Goal: Information Seeking & Learning: Learn about a topic

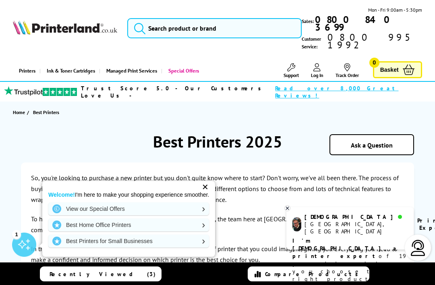
click at [207, 245] on link "Best Printers for Small Businesses" at bounding box center [128, 241] width 161 height 13
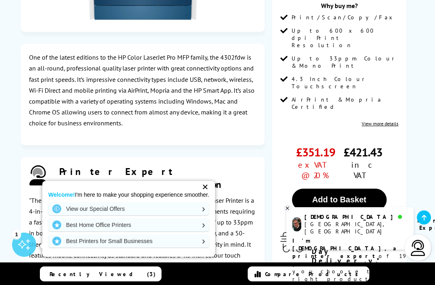
scroll to position [1731, 0]
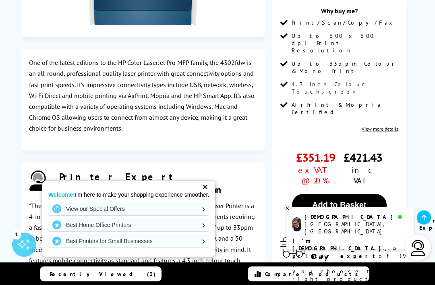
click at [209, 231] on link "Best Home Office Printers" at bounding box center [128, 225] width 161 height 13
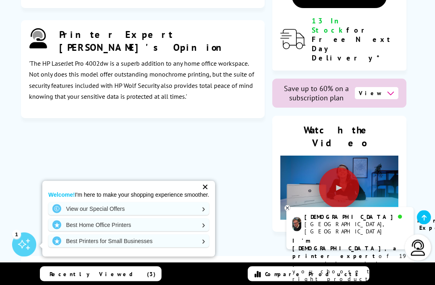
scroll to position [3114, 0]
click at [208, 193] on div "✕" at bounding box center [205, 186] width 11 height 11
